Goal: Task Accomplishment & Management: Manage account settings

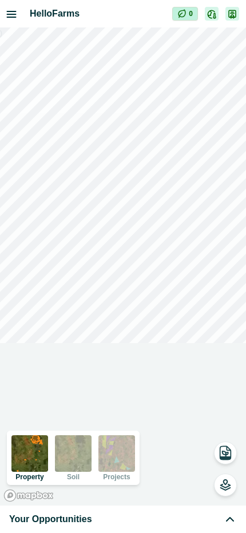
click at [126, 512] on div "Your Opportunities" at bounding box center [123, 519] width 228 height 14
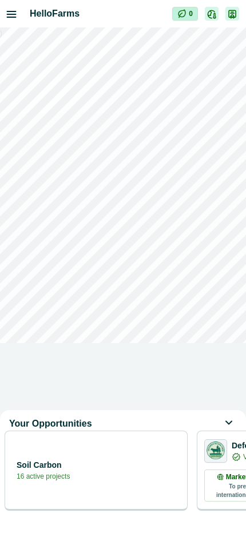
click at [118, 480] on div "Soil Carbon 16 active projects" at bounding box center [96, 470] width 168 height 23
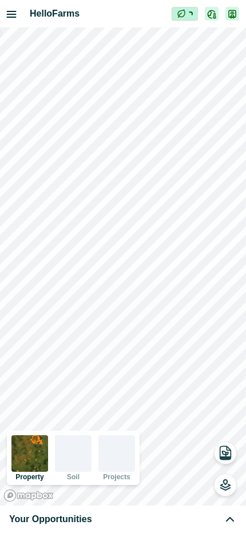
click at [172, 523] on div "Your Opportunities" at bounding box center [123, 519] width 228 height 14
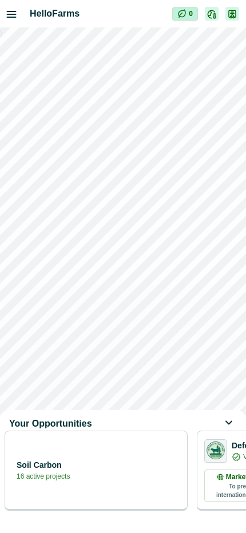
click at [145, 492] on div "Soil Carbon 16 active projects" at bounding box center [96, 471] width 183 height 80
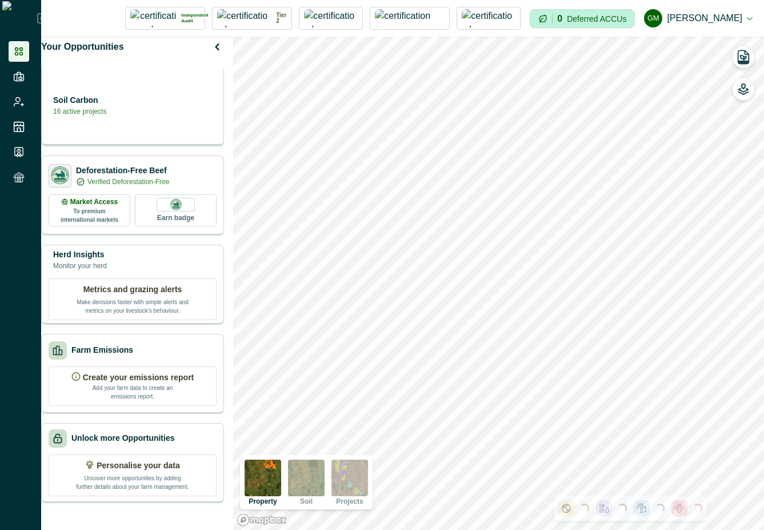
click at [149, 127] on div "Soil Carbon 16 active projects" at bounding box center [132, 106] width 183 height 80
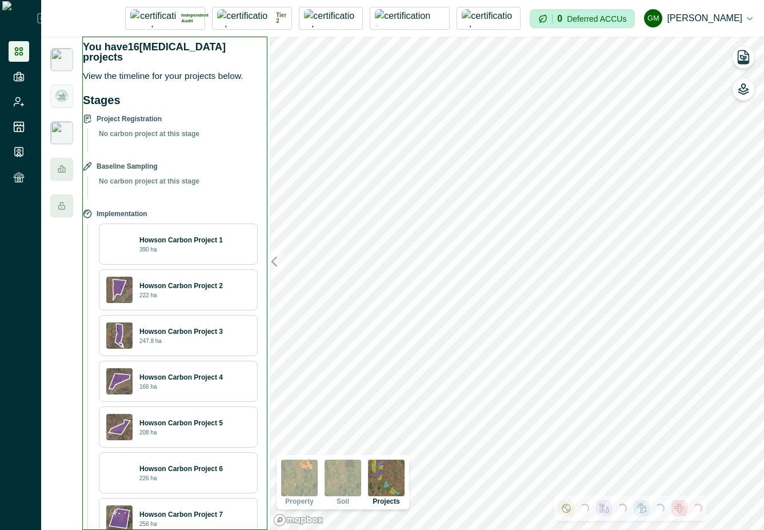
click at [64, 144] on img at bounding box center [61, 132] width 23 height 23
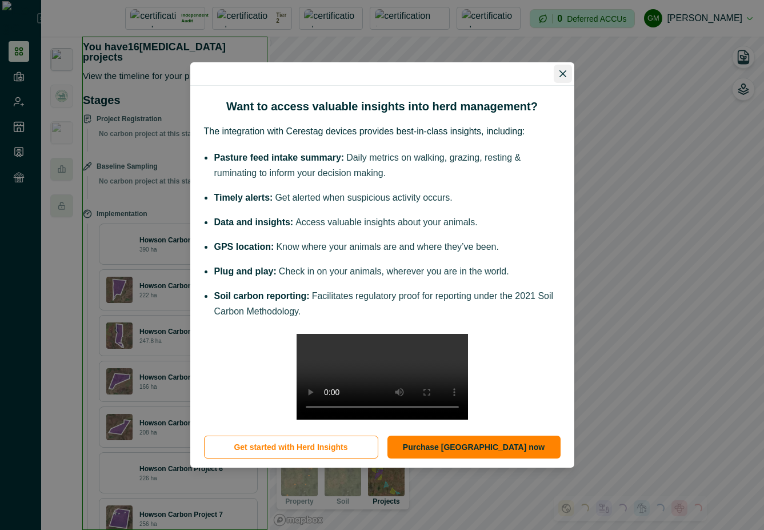
click at [563, 70] on icon "Close" at bounding box center [563, 73] width 7 height 7
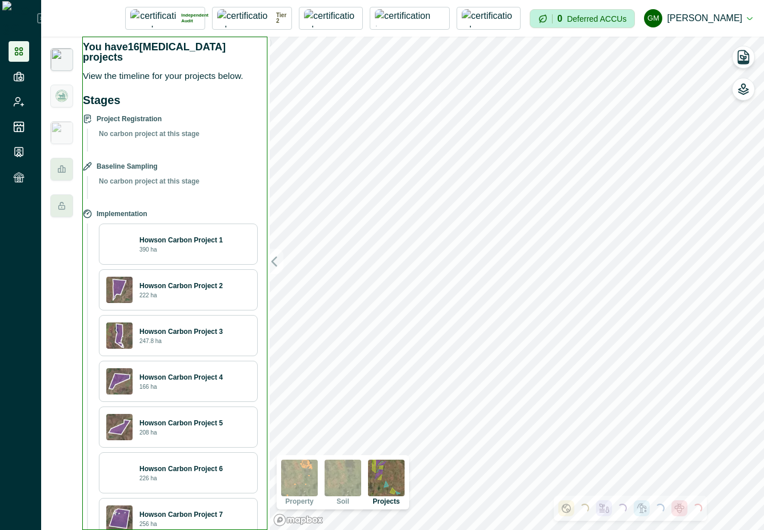
click at [738, 18] on button "GM [PERSON_NAME]" at bounding box center [698, 18] width 109 height 27
click at [707, 55] on button "Sign out" at bounding box center [688, 51] width 127 height 19
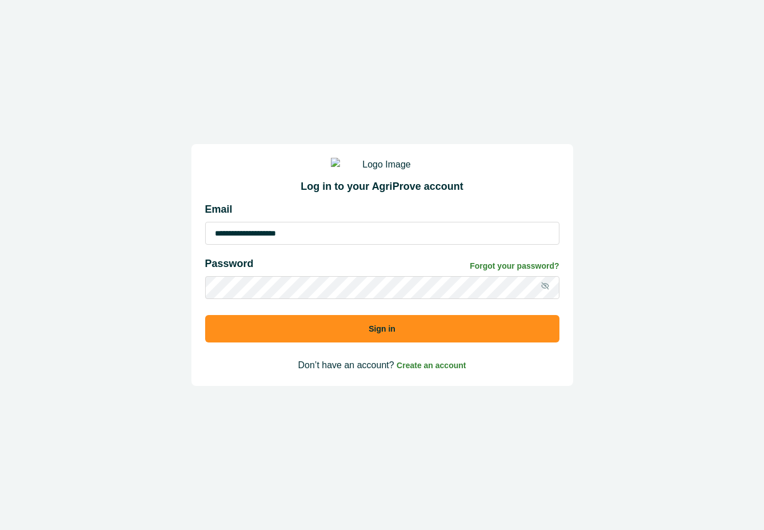
click at [350, 241] on input "**********" at bounding box center [382, 233] width 354 height 23
type input "**********"
click at [397, 342] on button "Sign in" at bounding box center [382, 328] width 354 height 27
